Goal: Consume media (video, audio)

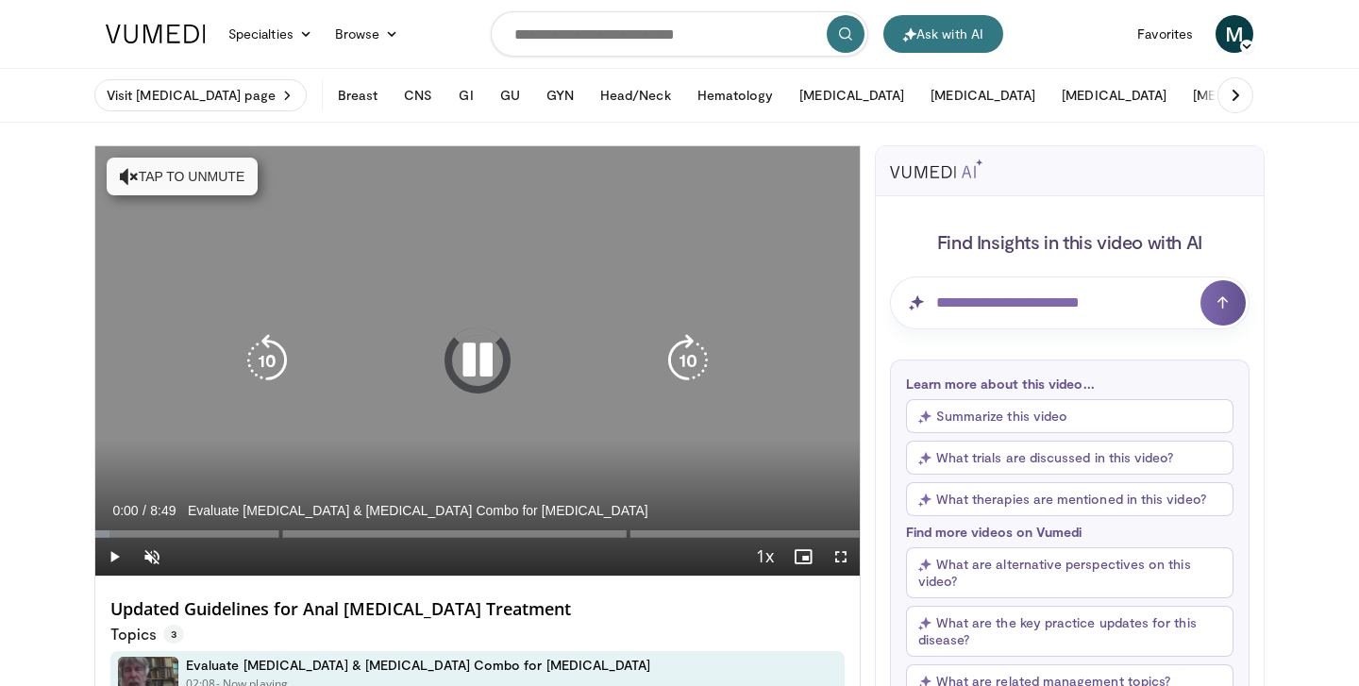
click at [131, 174] on icon "Video Player" at bounding box center [129, 176] width 19 height 19
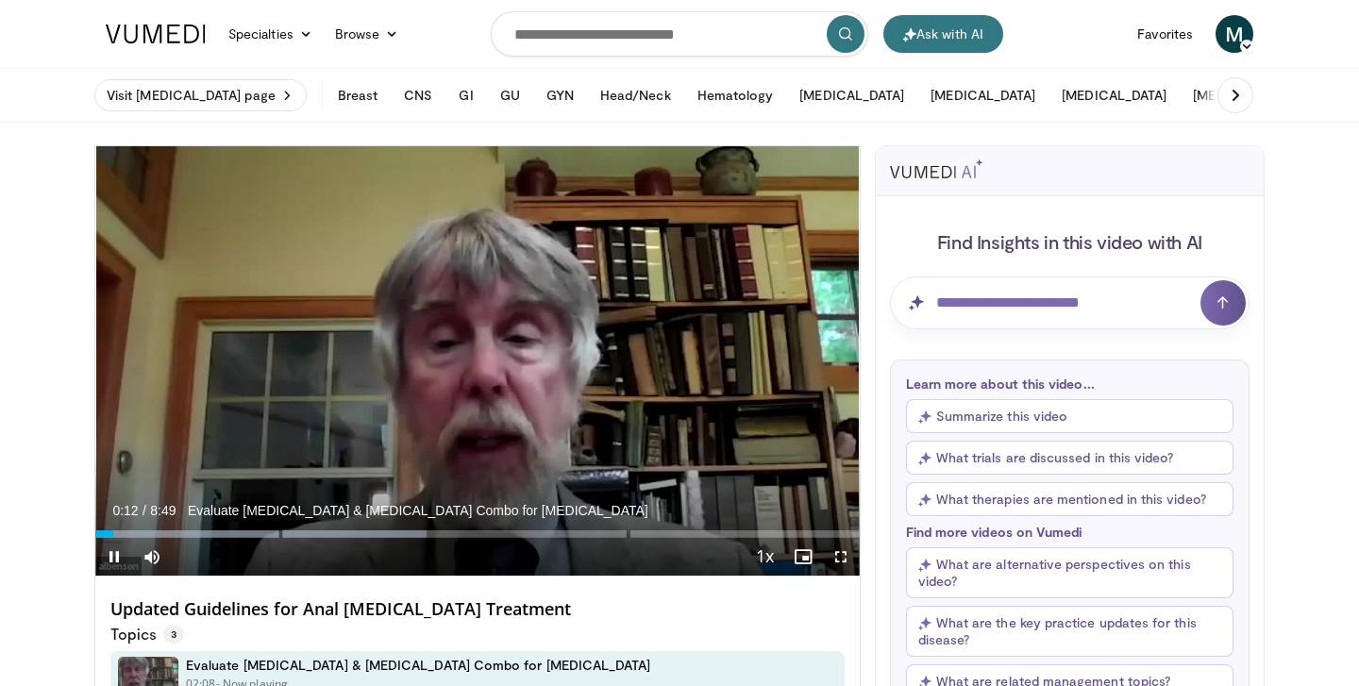
click at [109, 555] on span "Video Player" at bounding box center [114, 557] width 38 height 38
click at [117, 556] on span "Video Player" at bounding box center [114, 557] width 38 height 38
click at [841, 552] on span "Video Player" at bounding box center [841, 557] width 38 height 38
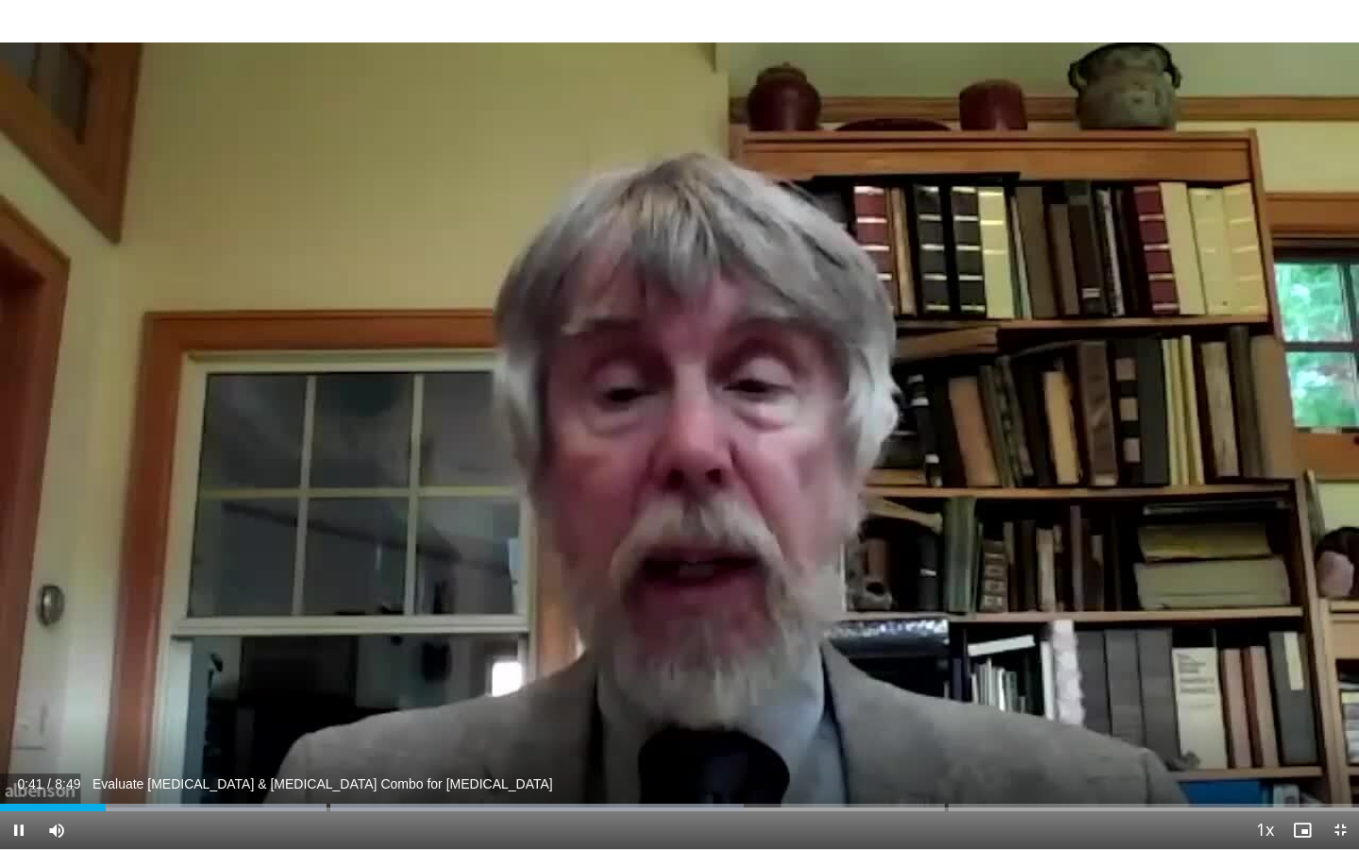
click at [19, 685] on span "Video Player" at bounding box center [19, 830] width 38 height 38
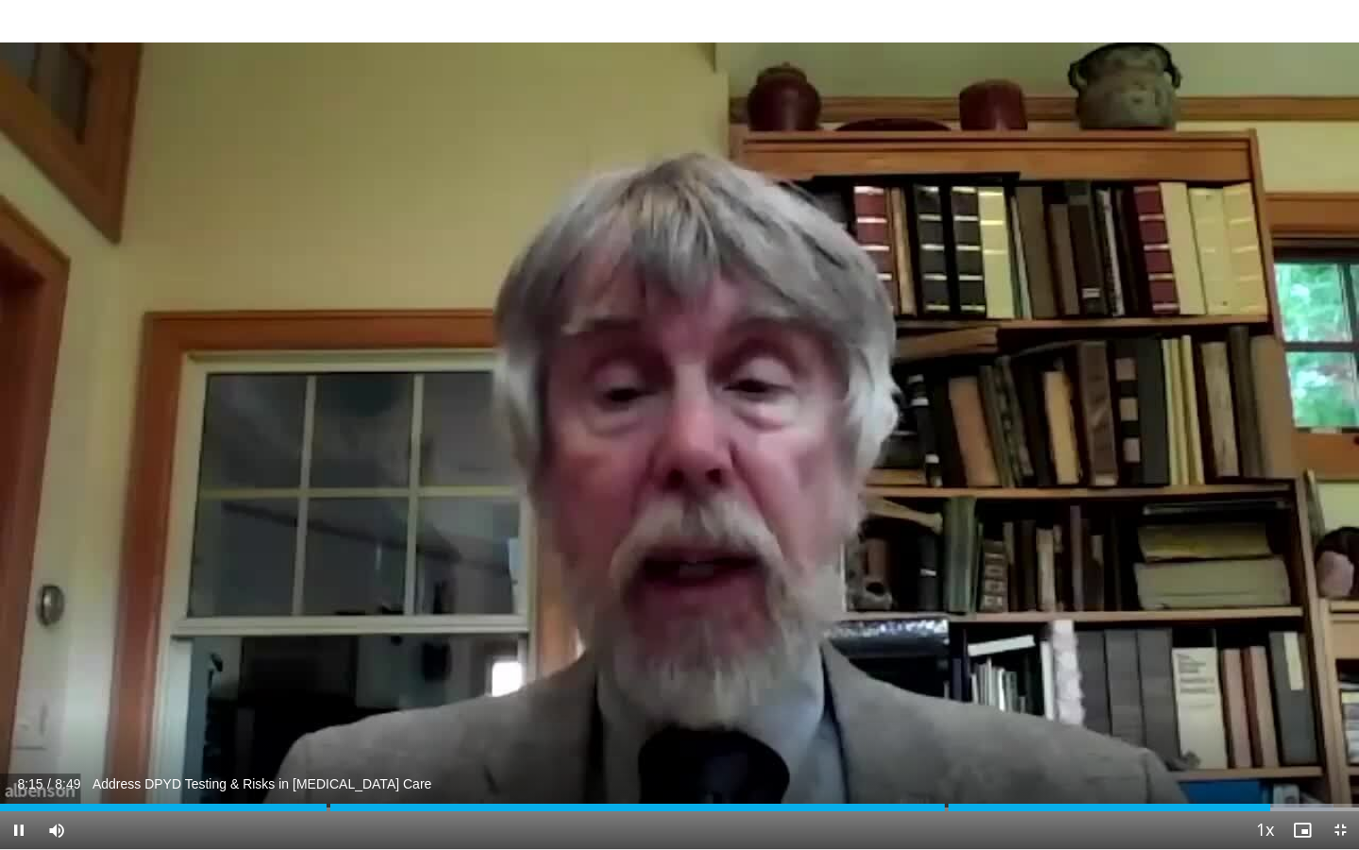
click at [14, 685] on span "Video Player" at bounding box center [19, 830] width 38 height 38
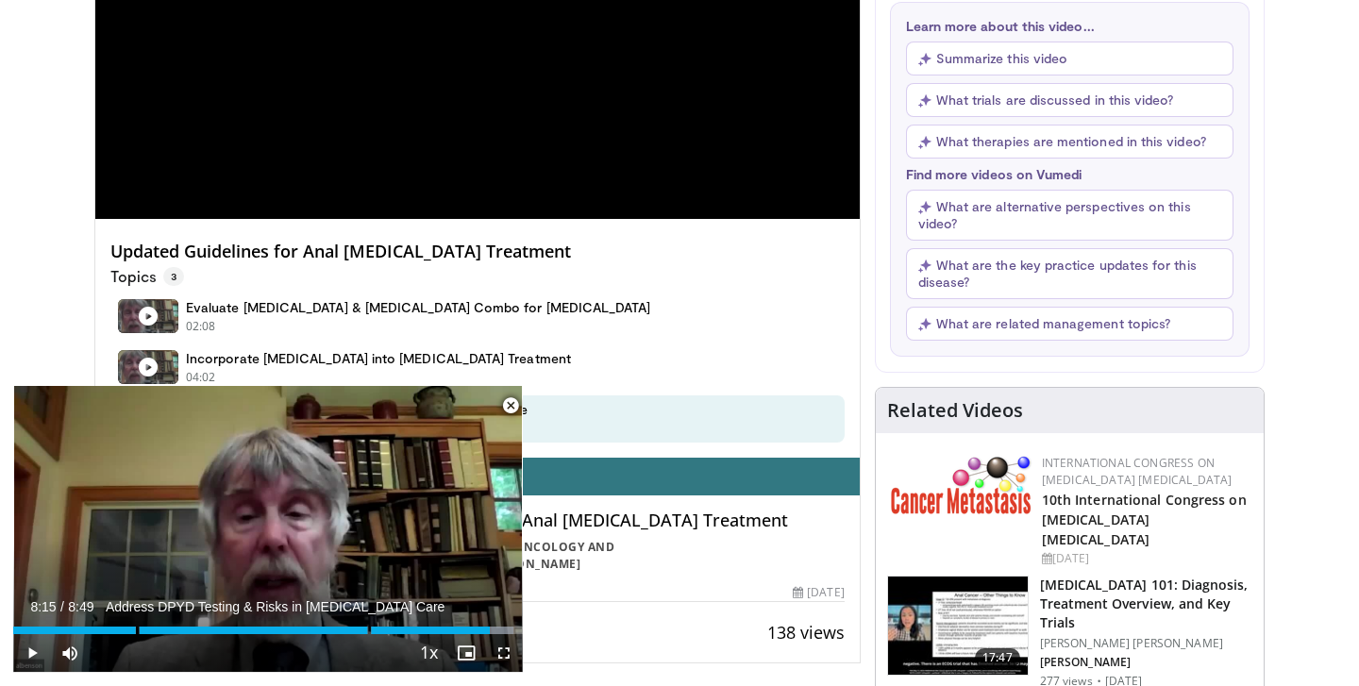
scroll to position [359, 0]
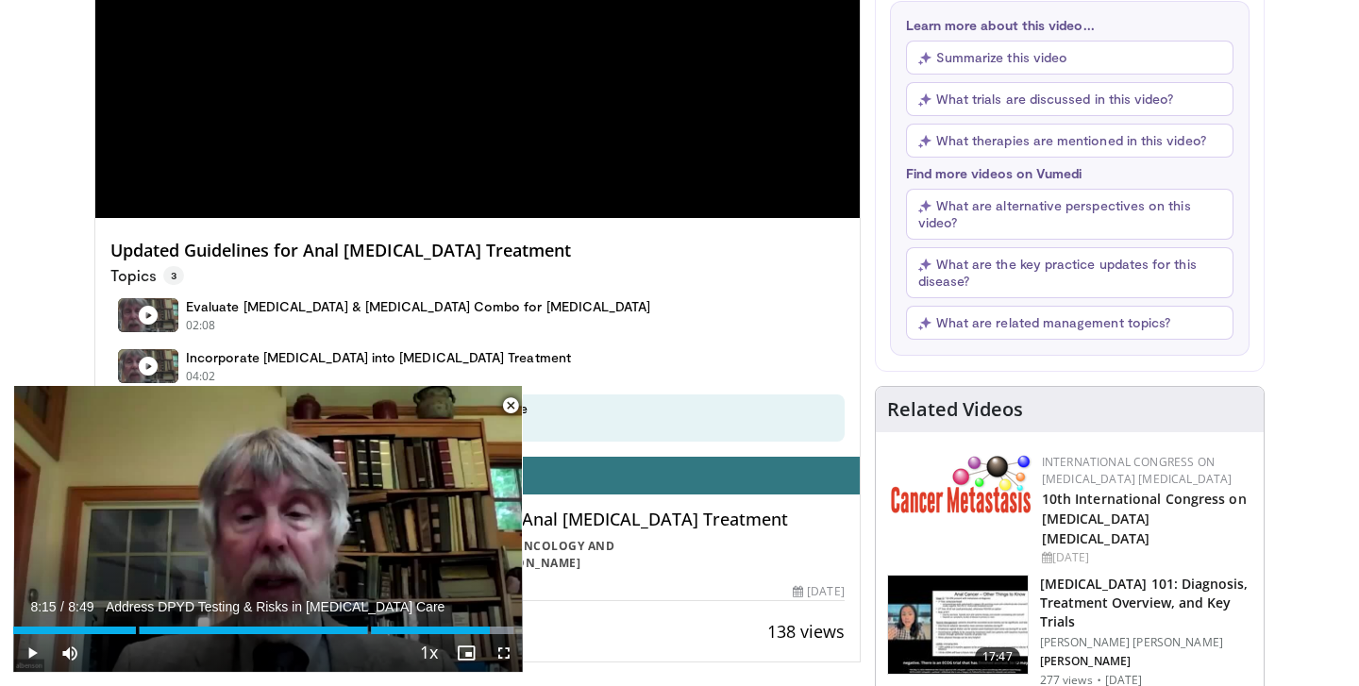
click at [513, 405] on span "Video Player" at bounding box center [511, 406] width 38 height 38
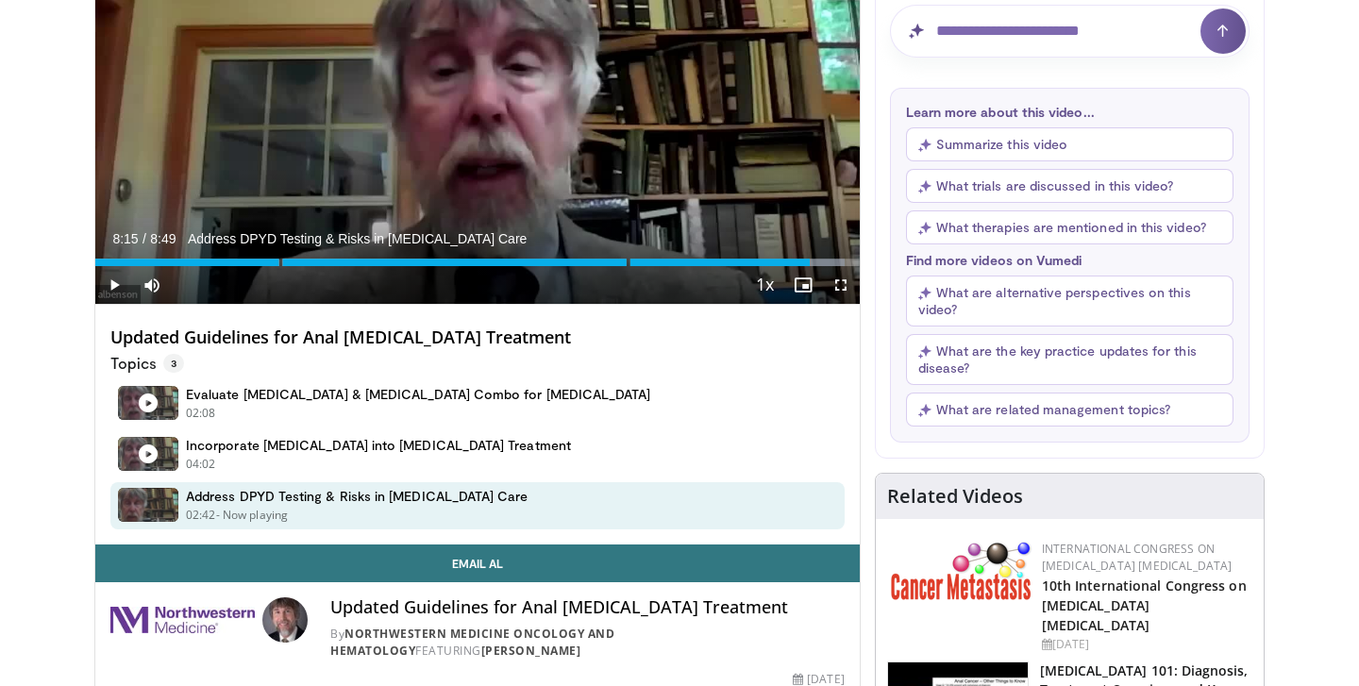
scroll to position [270, 0]
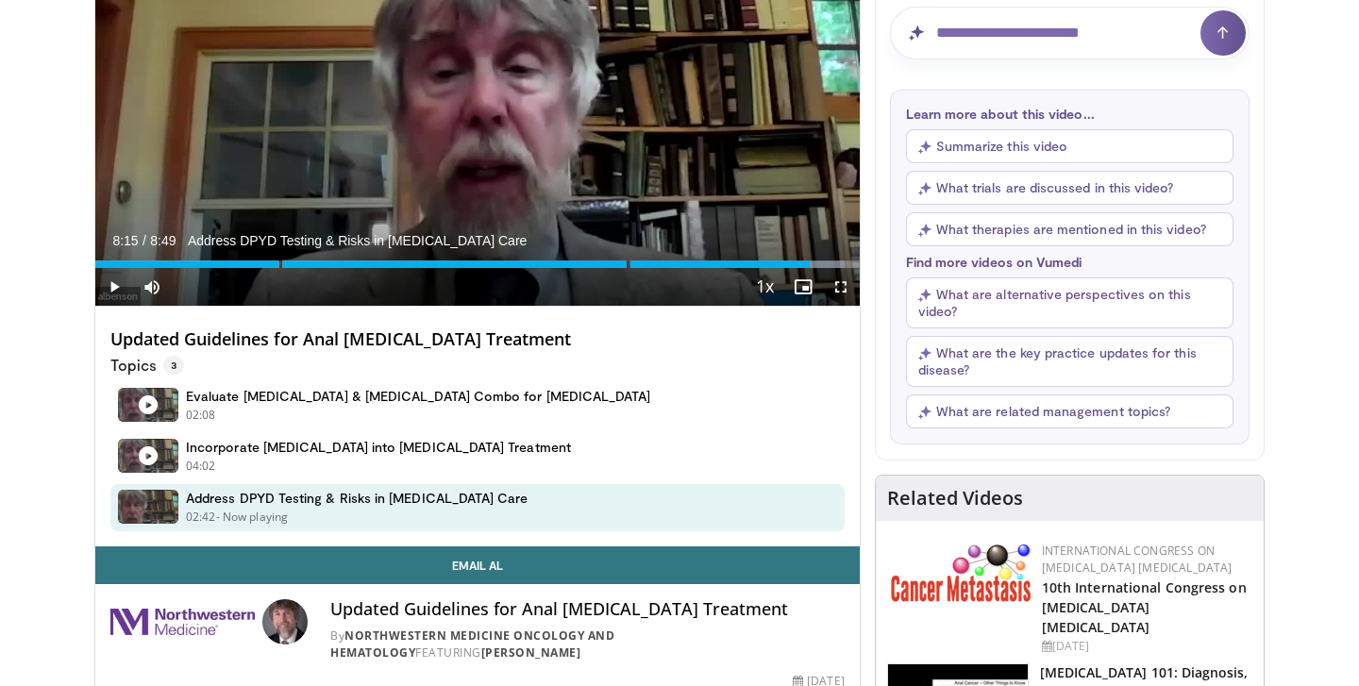
click at [1080, 193] on button "What trials are discussed in this video?" at bounding box center [1070, 188] width 328 height 34
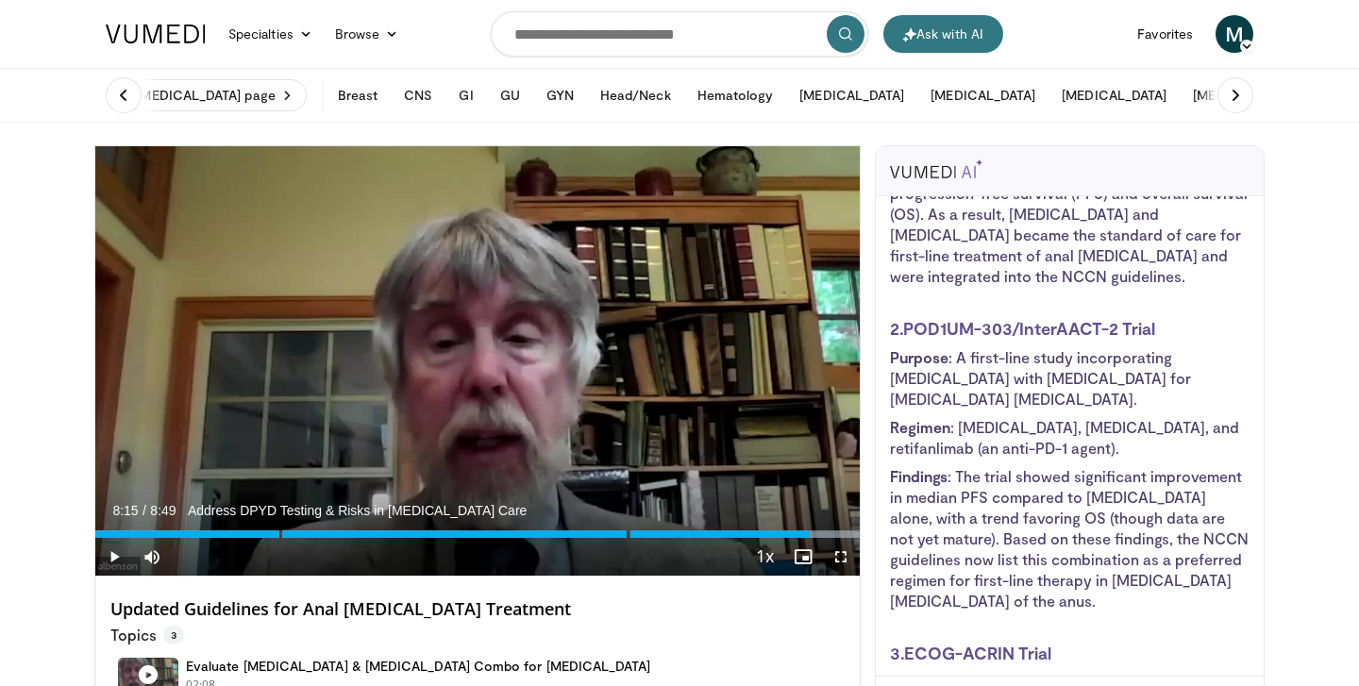
scroll to position [-2, 0]
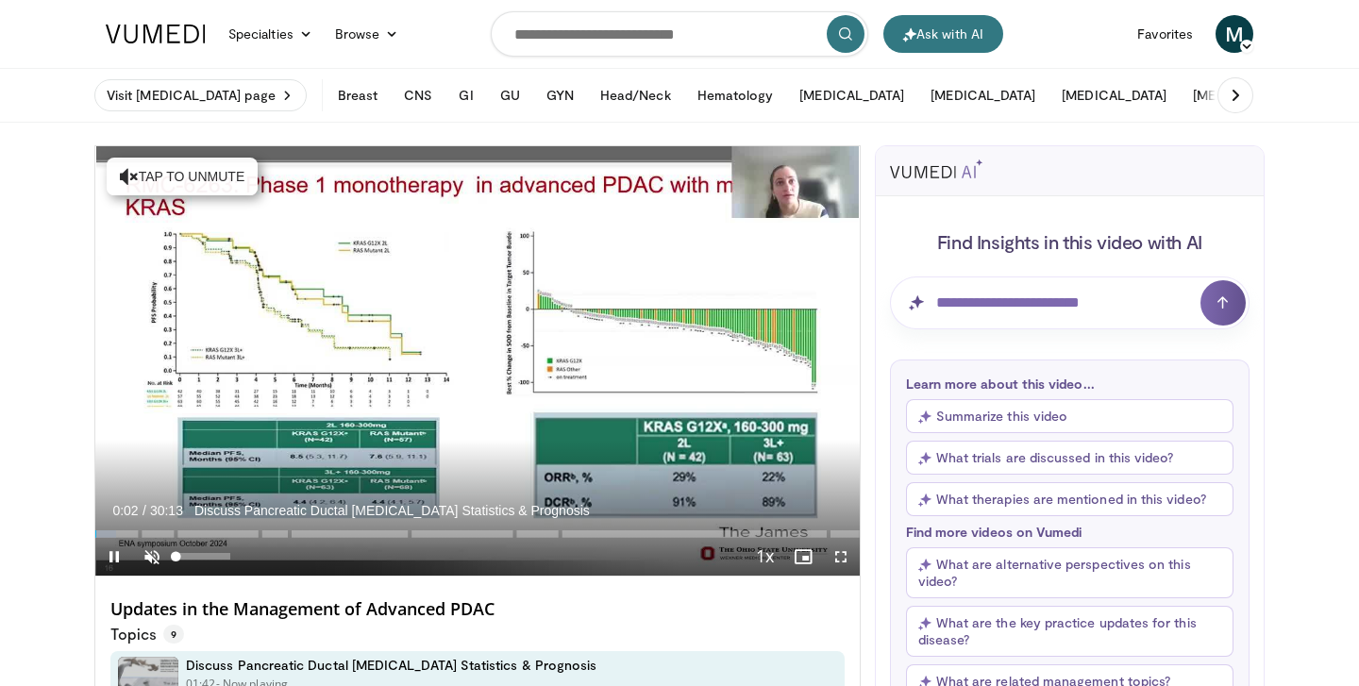
click at [152, 554] on span "Video Player" at bounding box center [152, 557] width 38 height 38
click at [842, 552] on span "Video Player" at bounding box center [841, 557] width 38 height 38
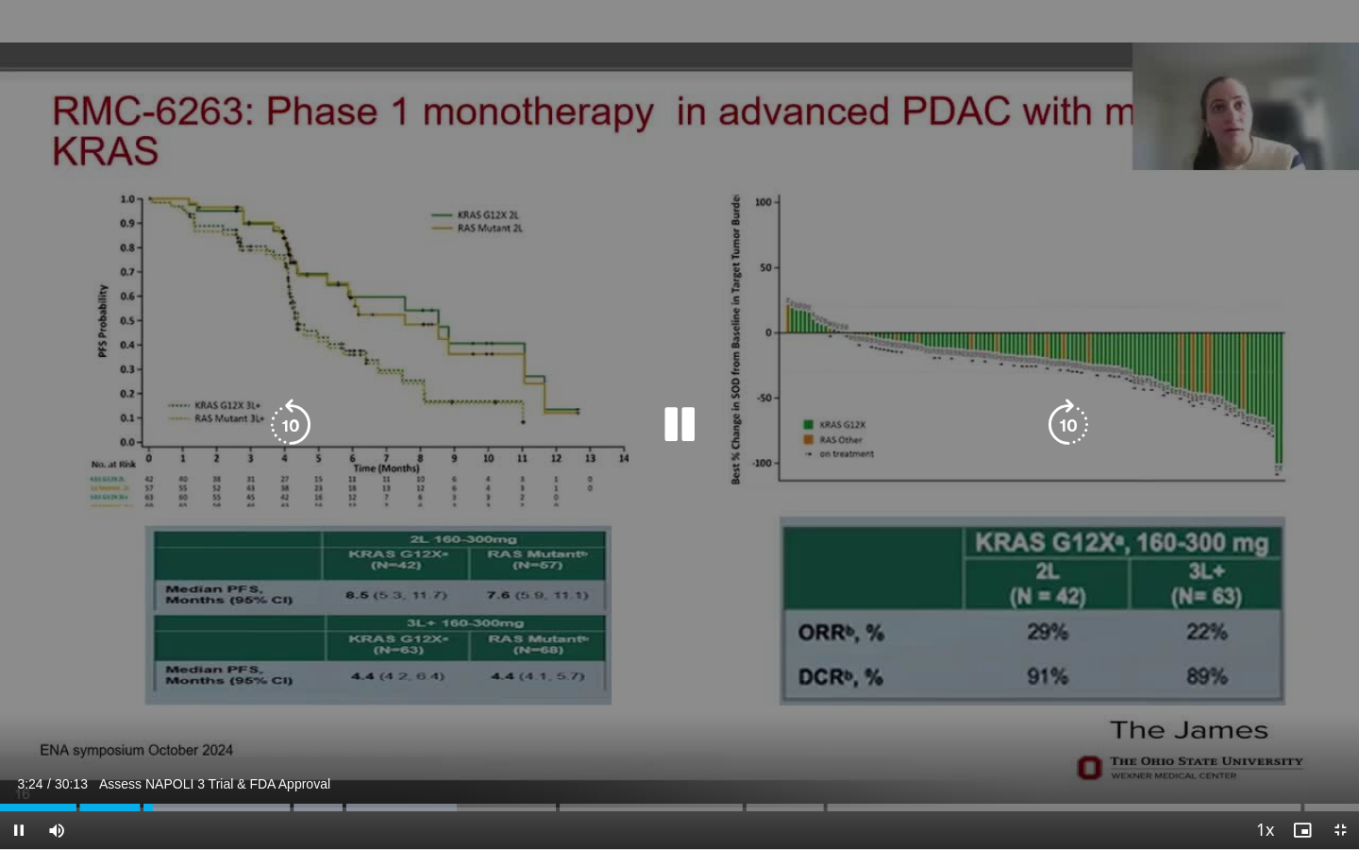
click at [1009, 241] on div "10 seconds Tap to unmute" at bounding box center [679, 424] width 1359 height 849
click at [1358, 593] on div "10 seconds Tap to unmute" at bounding box center [679, 424] width 1359 height 849
click at [1069, 426] on icon "Video Player" at bounding box center [1068, 424] width 53 height 53
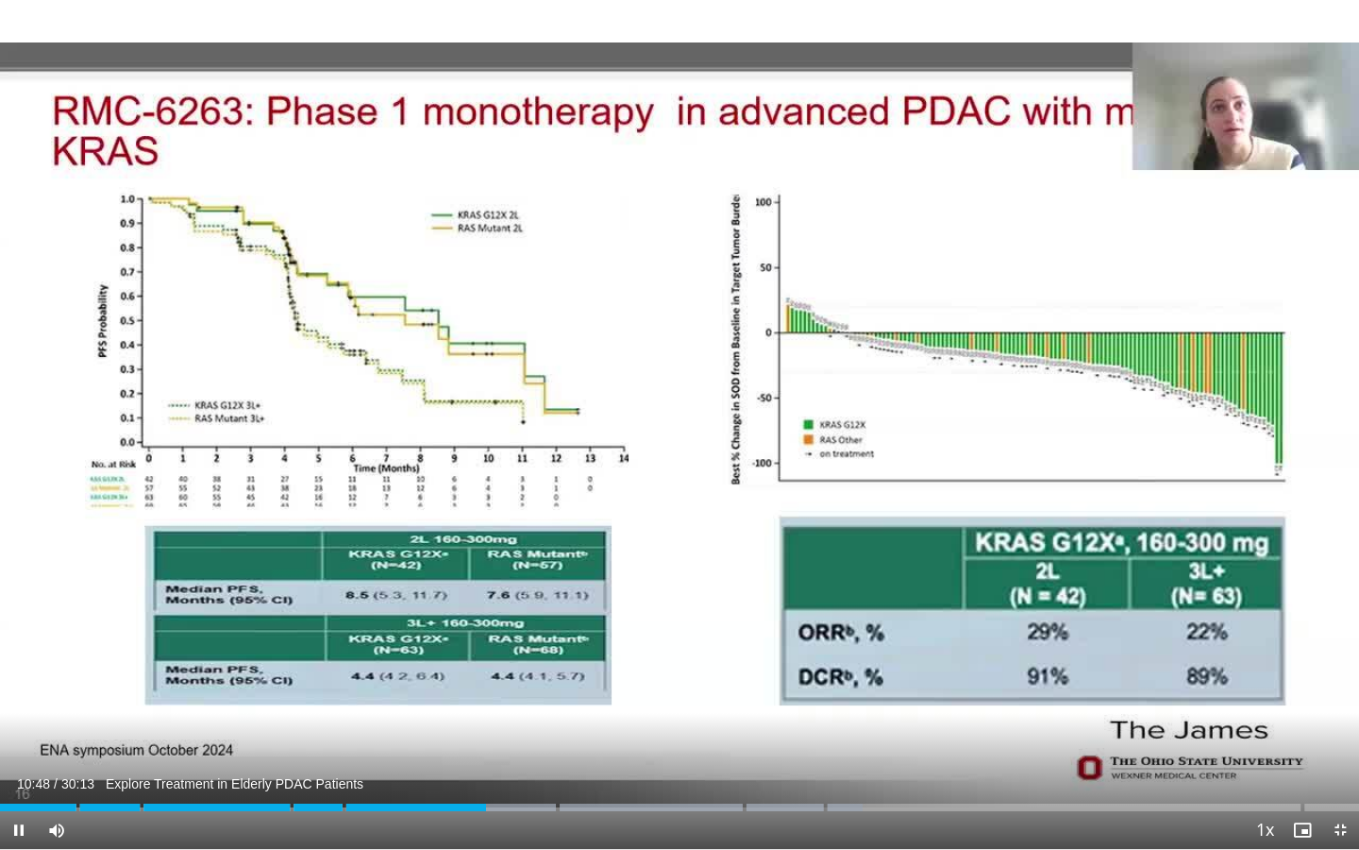
click at [15, 685] on span "Video Player" at bounding box center [19, 830] width 38 height 38
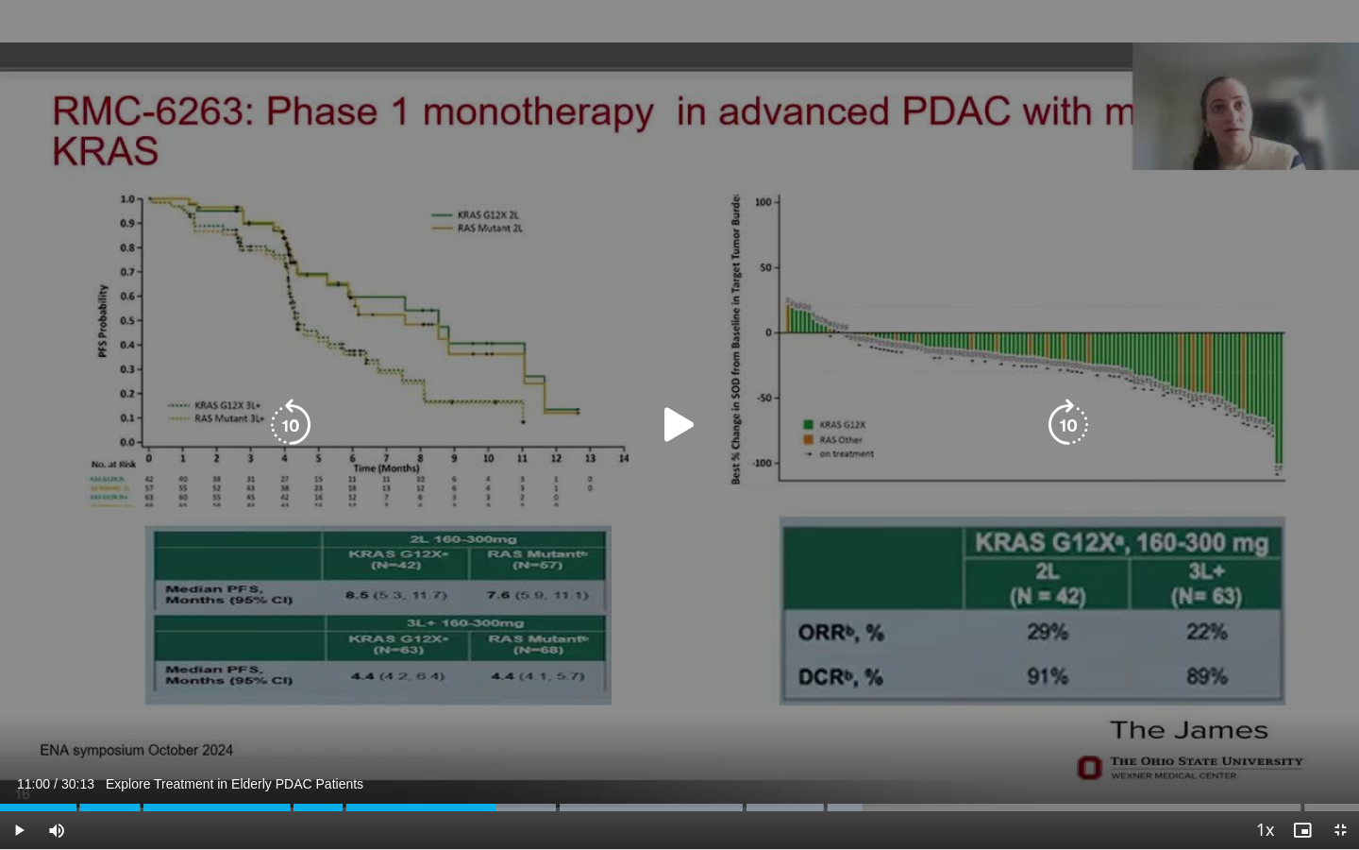
click at [674, 430] on icon "Video Player" at bounding box center [679, 424] width 53 height 53
click at [581, 516] on div "10 seconds Tap to unmute" at bounding box center [679, 424] width 1359 height 849
click at [684, 422] on icon "Video Player" at bounding box center [679, 424] width 53 height 53
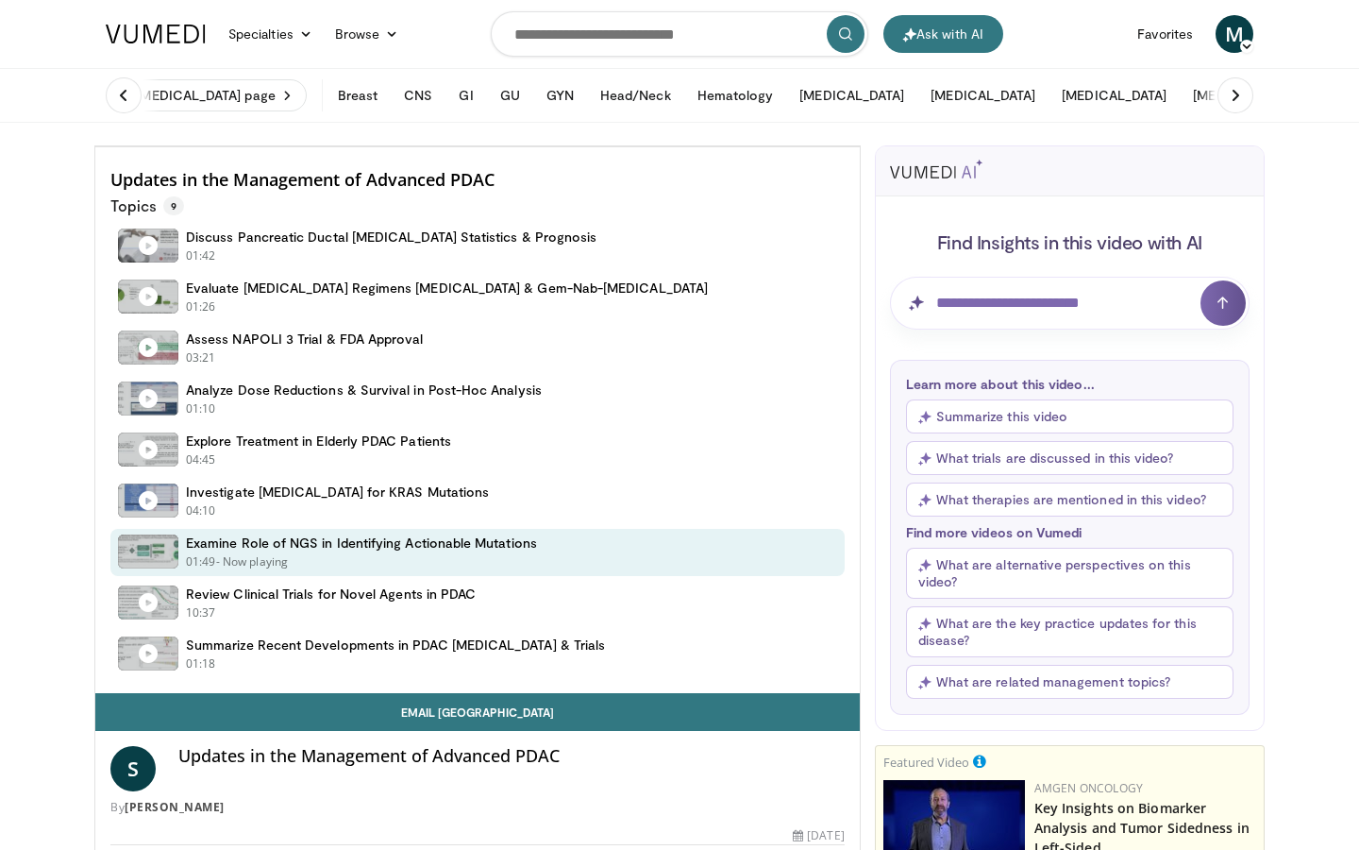
click at [95, 146] on span "Video Player" at bounding box center [114, 128] width 38 height 38
